Goal: Task Accomplishment & Management: Complete application form

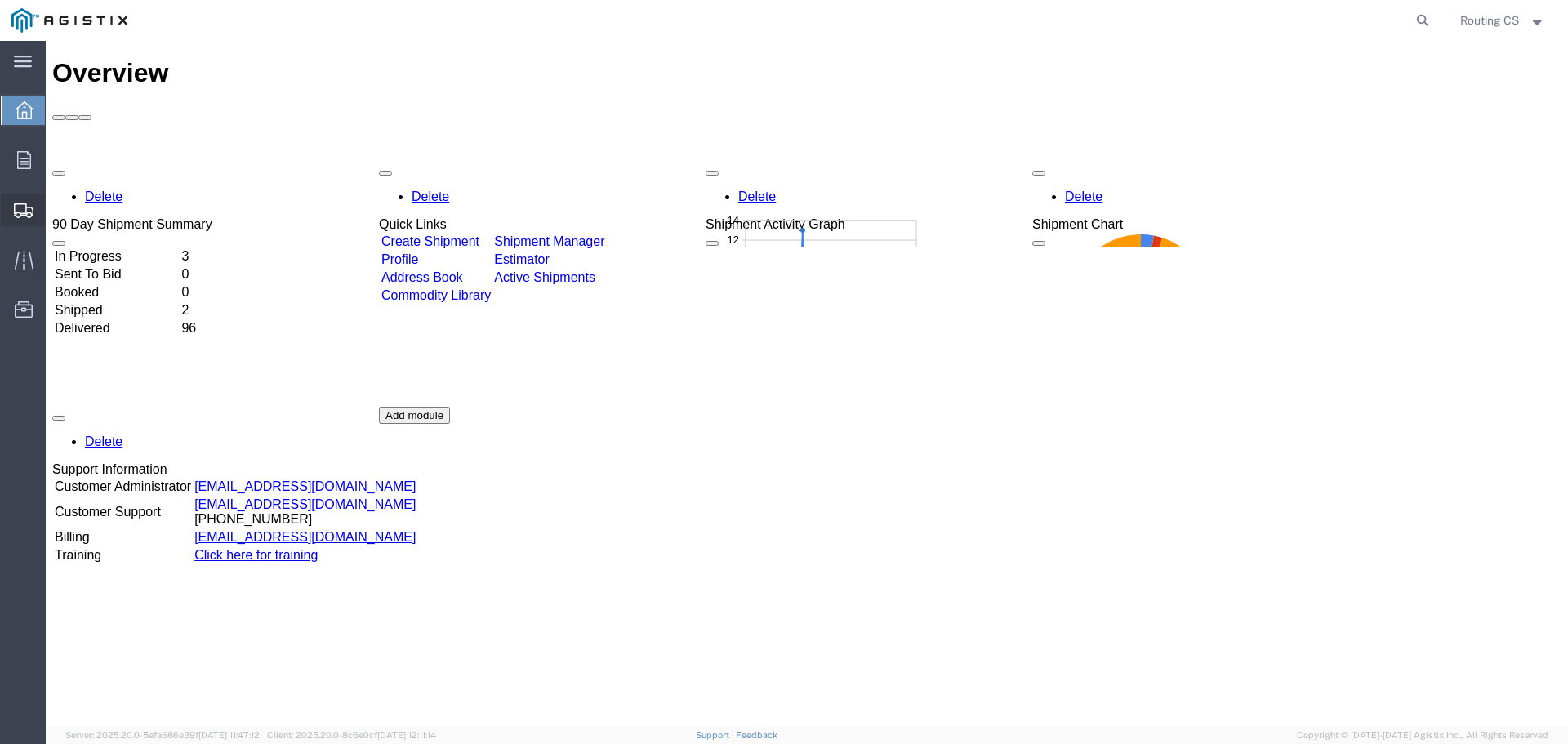
click at [0, 0] on span "Create Shipment" at bounding box center [0, 0] width 0 height 0
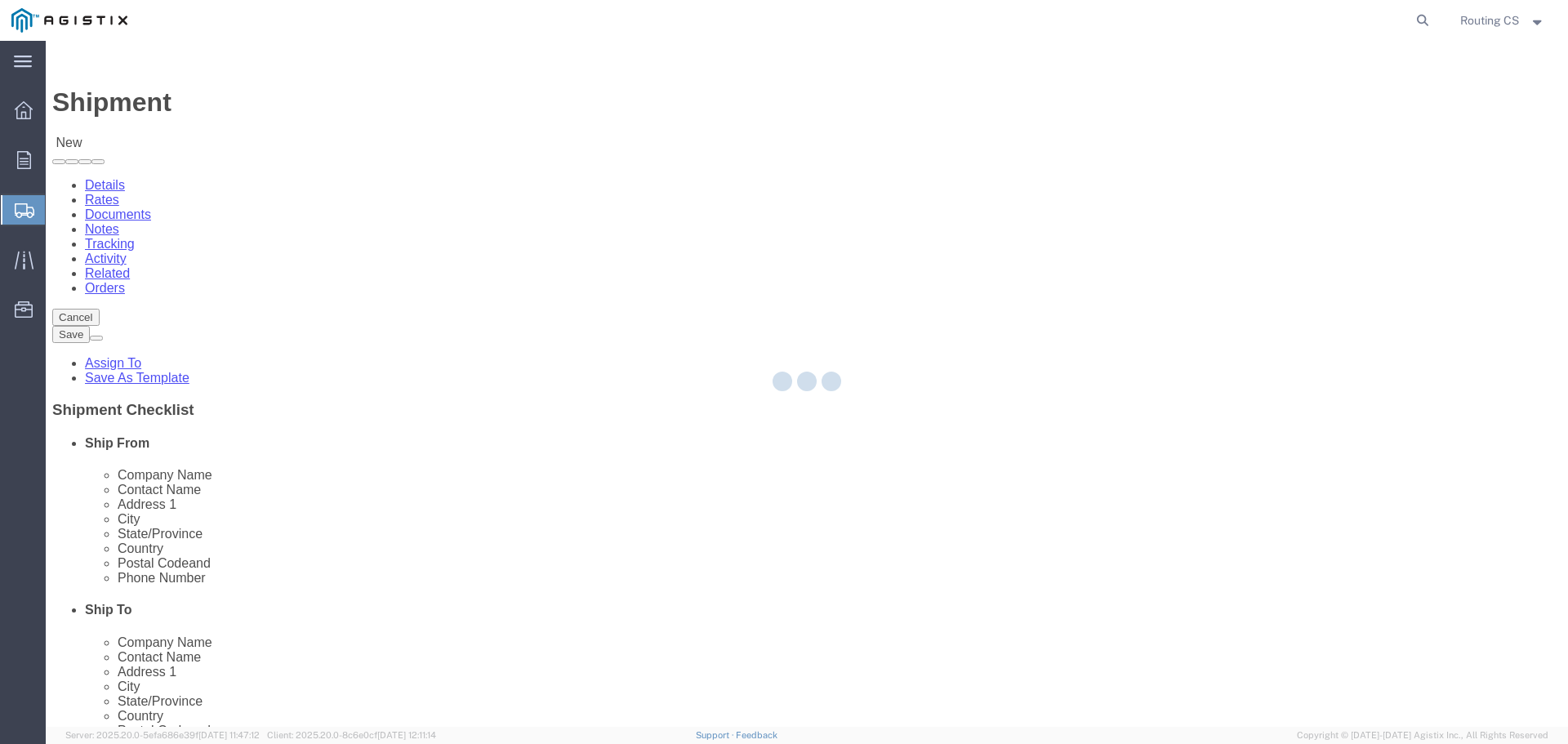
select select
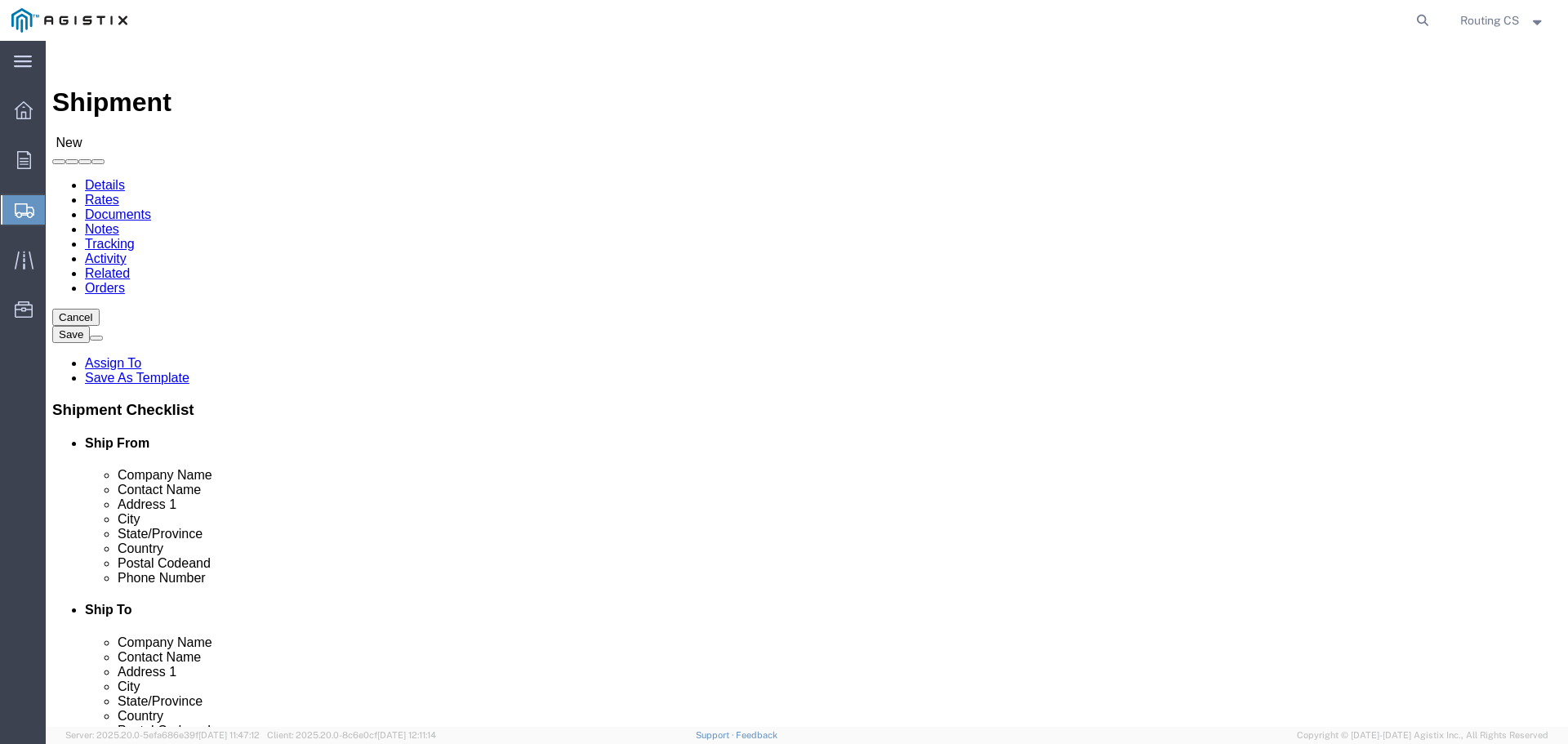
click select "Select Little Giant Ladders PG&E"
select select "9596"
click select "Select Little Giant Ladders PG&E"
select select
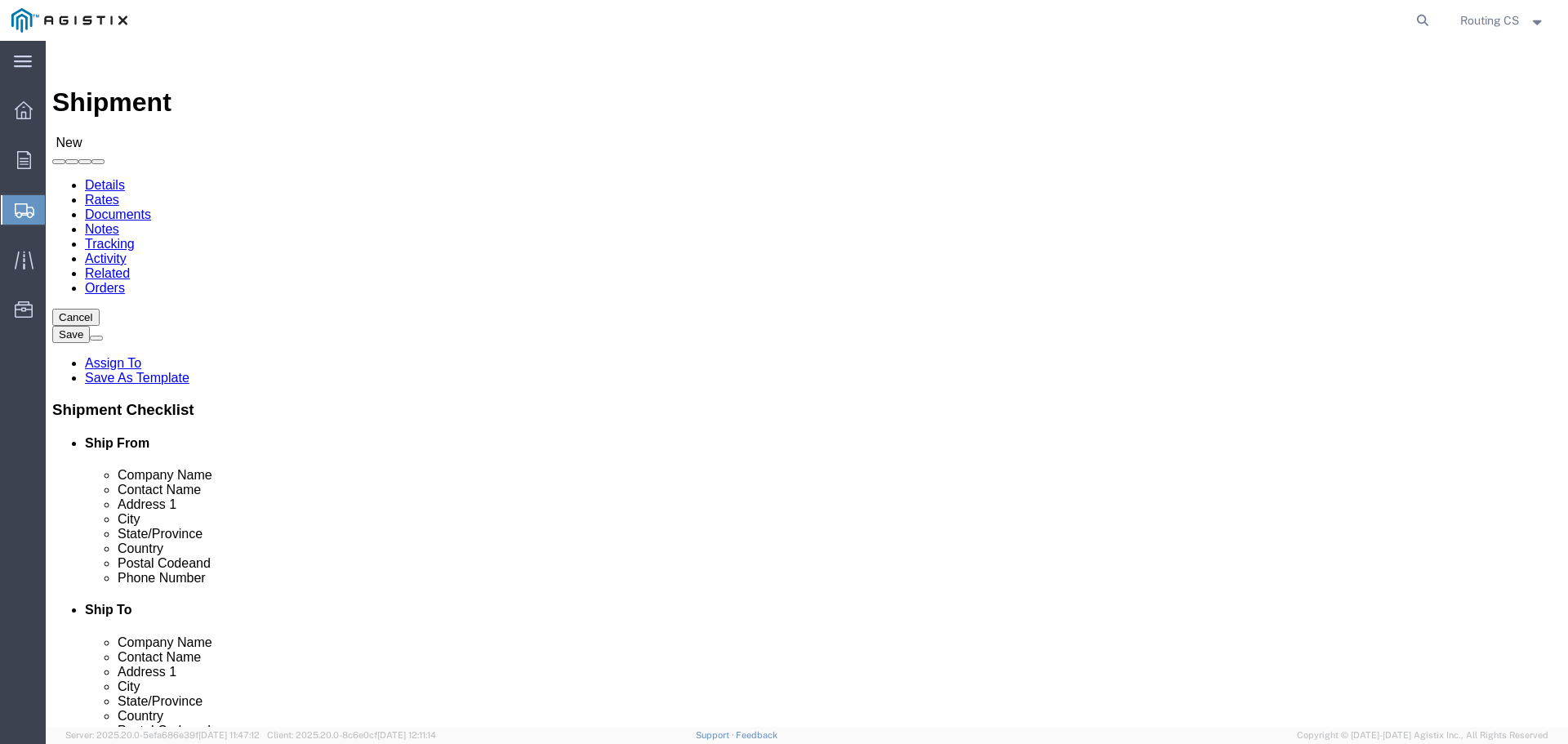
click select "Select All Others Fremont DC Fresno DC Wheatland DC"
select select "23082"
click select "Select All Others Fremont DC Fresno DC Wheatland DC"
click span
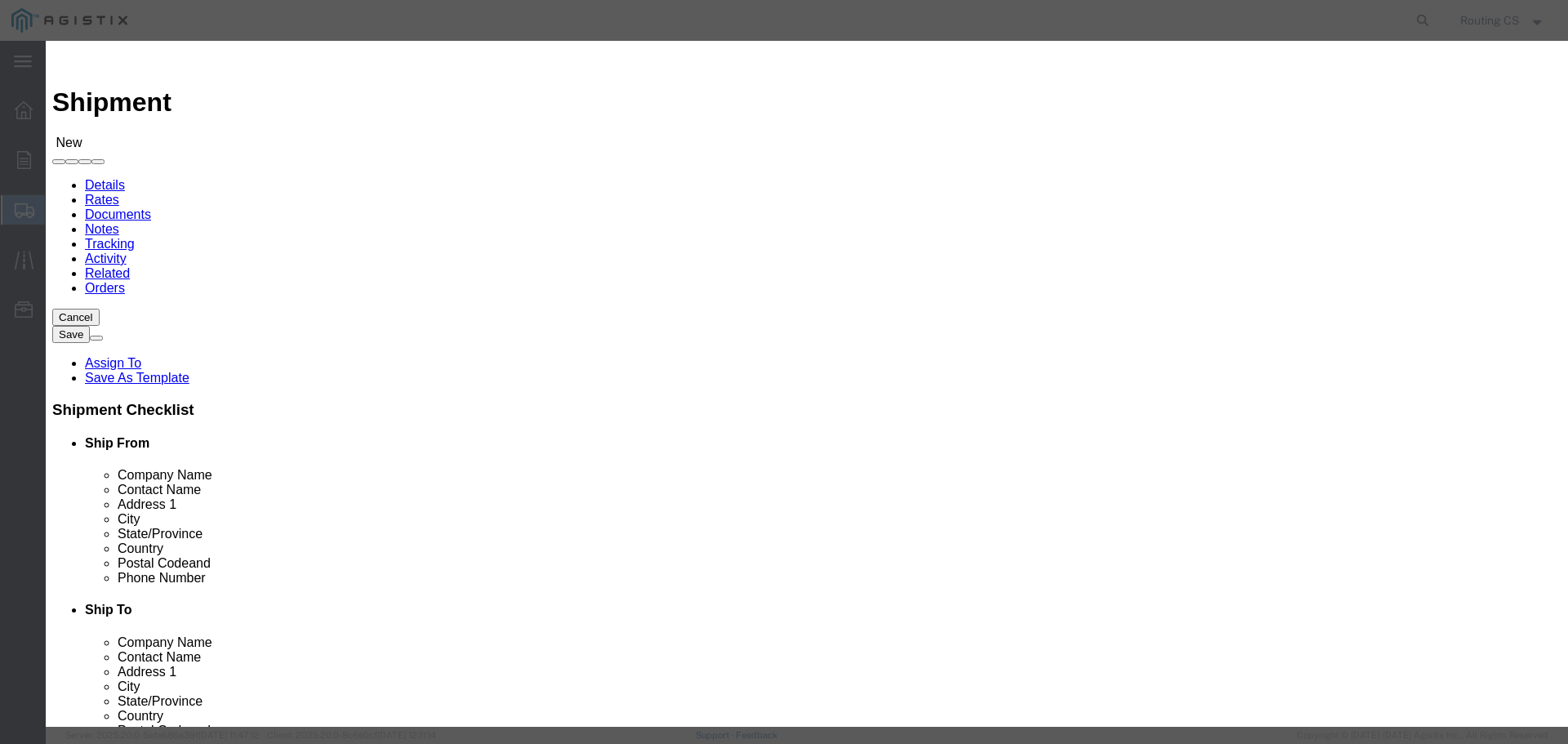
click input "text"
click select "Search by Address Book Name City Company Name Contact Name Country CustomerAlia…"
select select "zip"
click select "Search by Address Book Name City Company Name Contact Name Country CustomerAlia…"
click input "text"
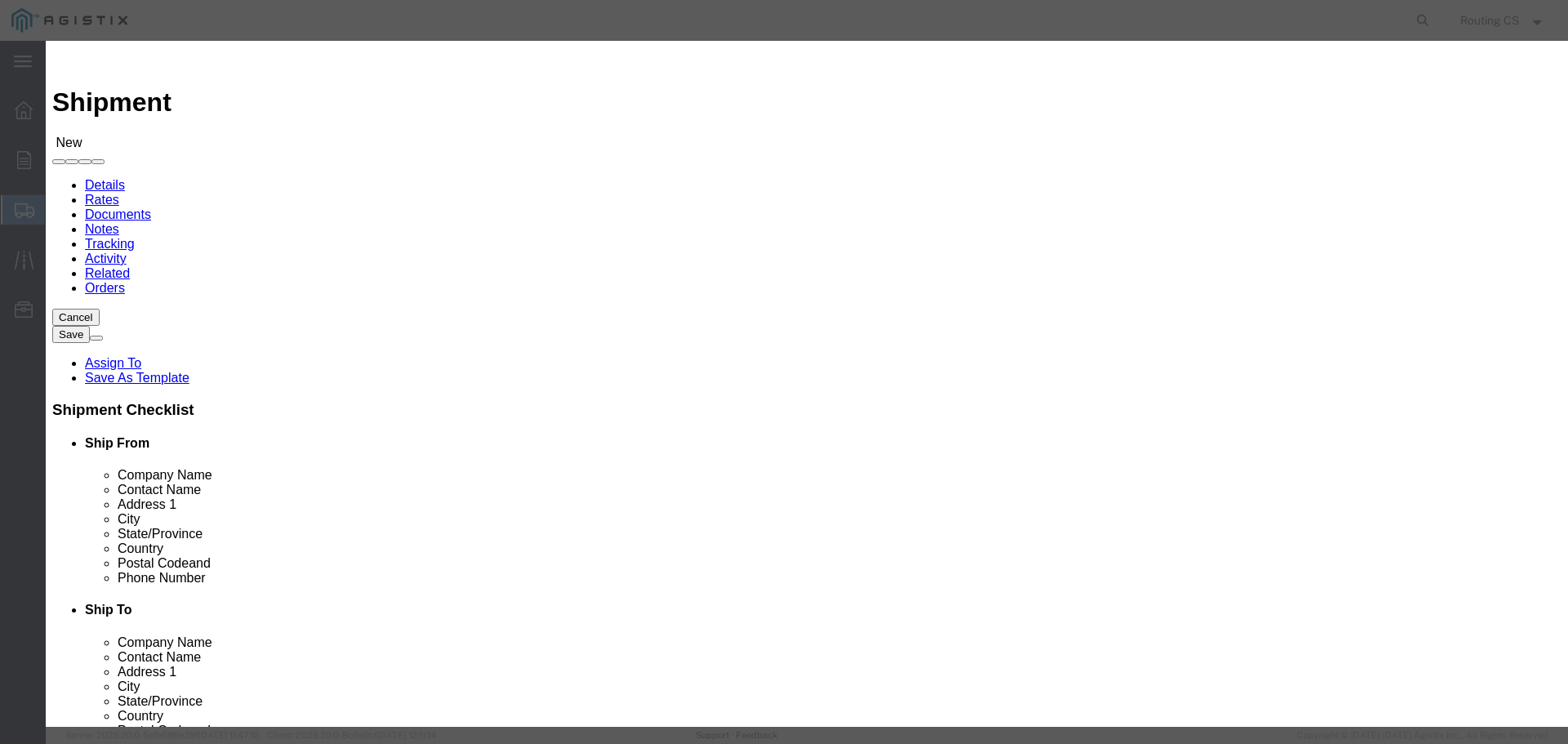
type input "84663"
click icon "button"
click button "Select"
select select "UT"
drag, startPoint x: 595, startPoint y: 151, endPoint x: 511, endPoint y: 149, distance: 84.0
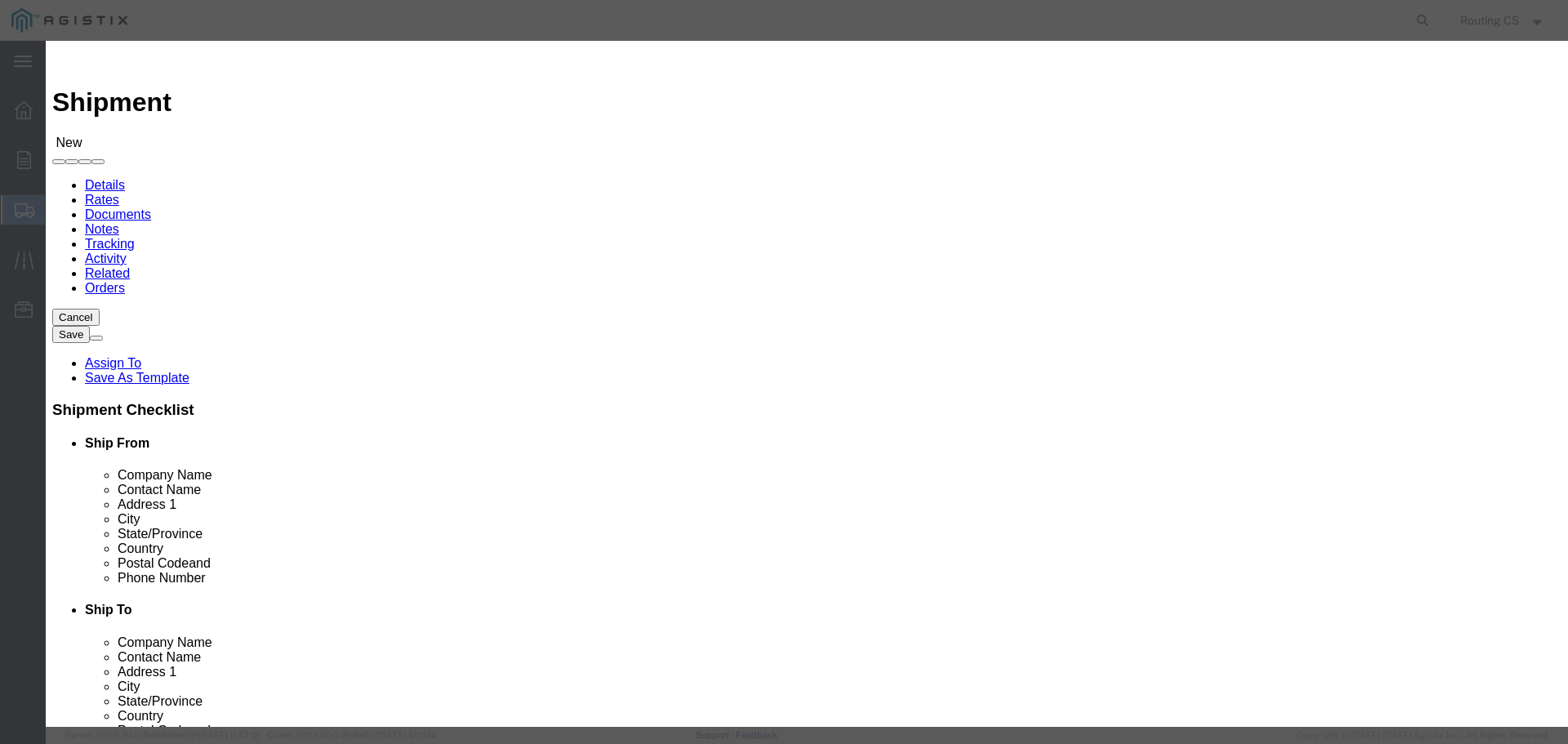
click div "Search by Address Book Name City Company Name Contact Name Country CustomerAlia…"
type input "36602"
click icon "button"
click input "36602"
click button "Close"
